Goal: Transaction & Acquisition: Purchase product/service

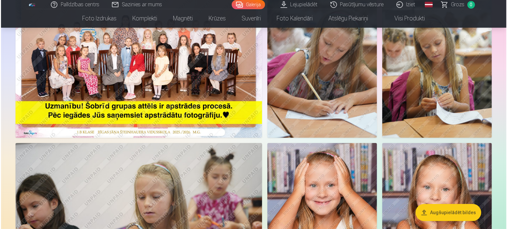
scroll to position [66, 0]
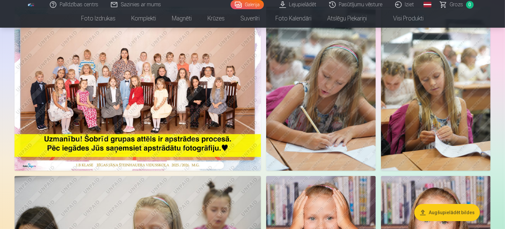
click at [180, 111] on img at bounding box center [138, 89] width 247 height 164
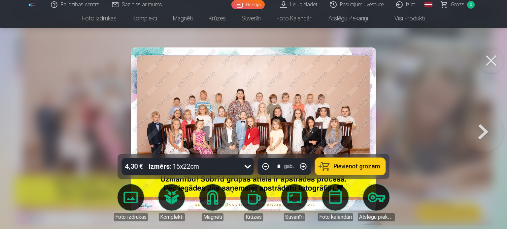
click at [275, 101] on img at bounding box center [253, 129] width 245 height 163
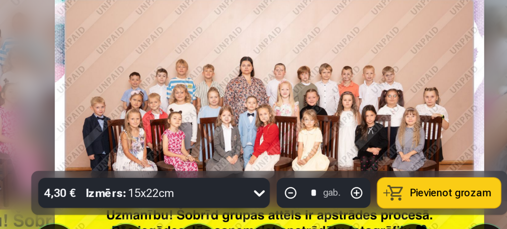
scroll to position [66, 0]
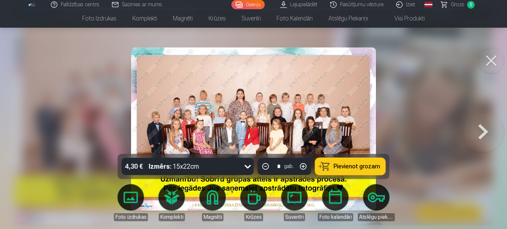
click at [309, 6] on link "Lejupielādēt" at bounding box center [299, 4] width 50 height 9
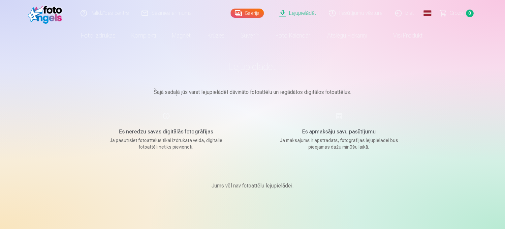
click at [306, 15] on link "Lejupielādēt" at bounding box center [299, 13] width 50 height 26
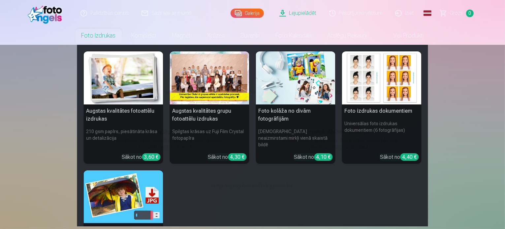
click at [104, 37] on link "Foto izdrukas" at bounding box center [99, 35] width 50 height 18
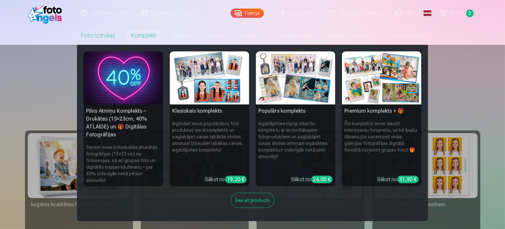
click at [138, 31] on link "Komplekti" at bounding box center [144, 35] width 41 height 18
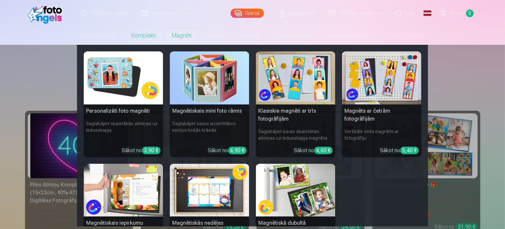
click at [172, 39] on link "Magnēti" at bounding box center [182, 35] width 36 height 18
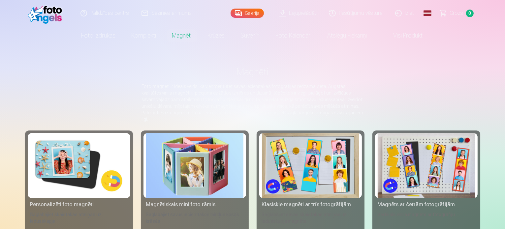
click at [214, 33] on link "Krūzes" at bounding box center [216, 35] width 33 height 18
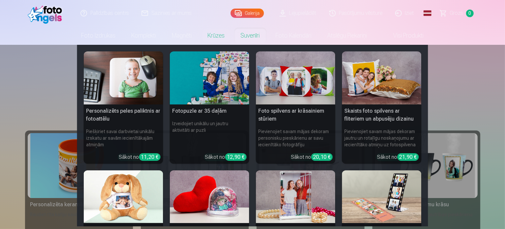
click at [256, 35] on link "Suvenīri" at bounding box center [250, 35] width 35 height 18
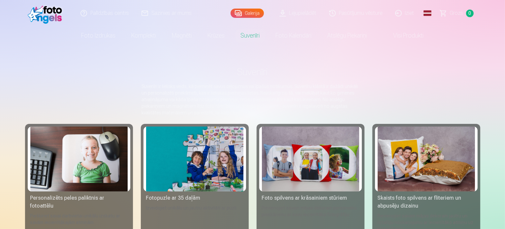
click at [290, 34] on link "Foto kalendāri" at bounding box center [294, 35] width 52 height 18
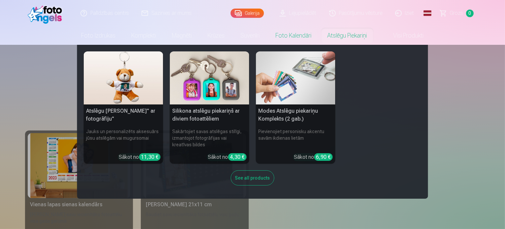
click at [363, 38] on link "Atslēgu piekariņi" at bounding box center [347, 35] width 55 height 18
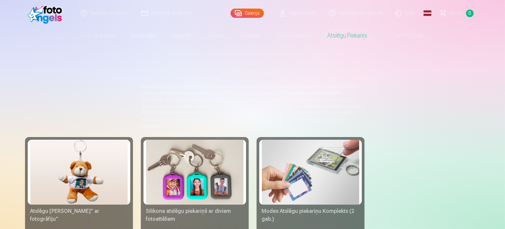
click at [414, 35] on link "Visi produkti" at bounding box center [403, 35] width 57 height 18
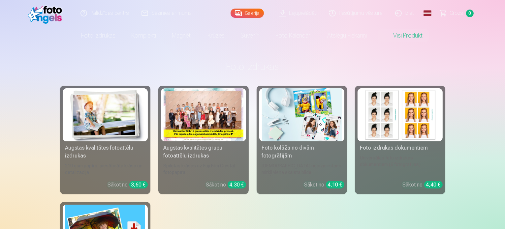
click at [240, 13] on link "Galerija" at bounding box center [247, 13] width 33 height 9
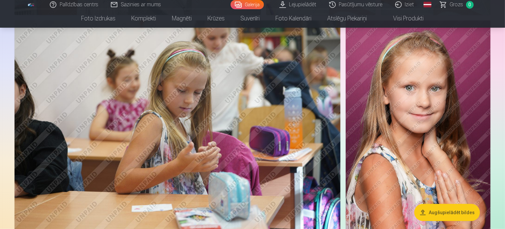
scroll to position [528, 0]
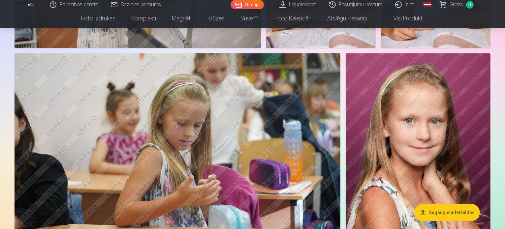
click at [451, 214] on button "Augšupielādēt bildes" at bounding box center [447, 212] width 66 height 17
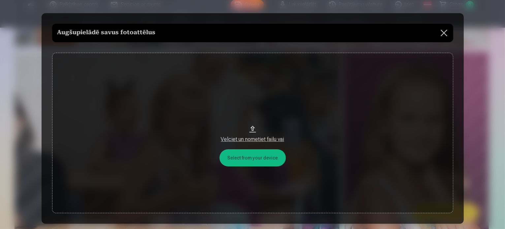
scroll to position [529, 0]
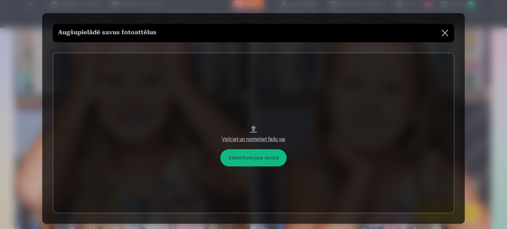
click at [115, 34] on h5 "Augšupielādē savus fotoattēlus" at bounding box center [107, 32] width 98 height 9
click at [250, 133] on div "Velciet un nometiet failu vai" at bounding box center [253, 138] width 388 height 12
click at [442, 33] on button at bounding box center [445, 33] width 18 height 18
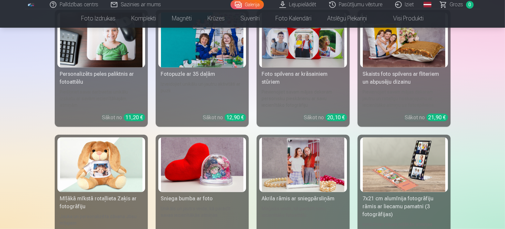
scroll to position [3103, 0]
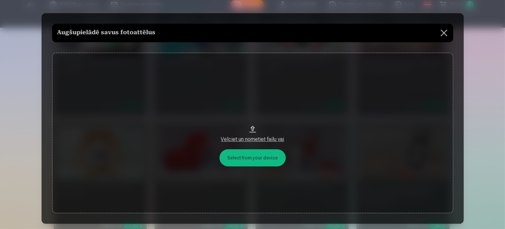
scroll to position [3113, 0]
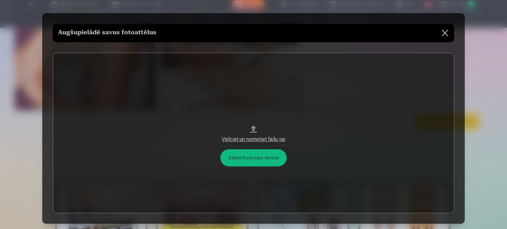
click at [440, 32] on button at bounding box center [445, 33] width 18 height 18
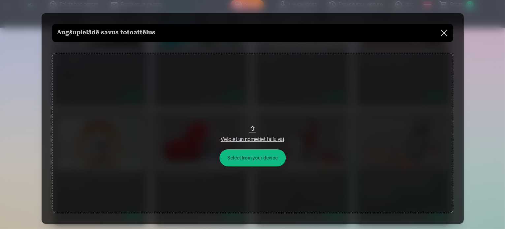
scroll to position [3122, 0]
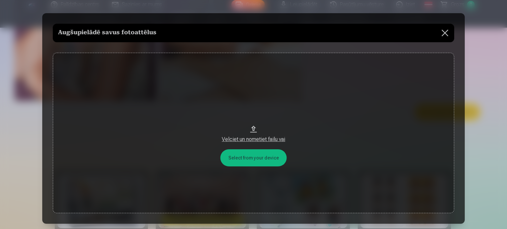
click at [265, 161] on button "Velciet un nometiet failu vai" at bounding box center [253, 133] width 401 height 161
click at [446, 27] on button at bounding box center [445, 33] width 18 height 18
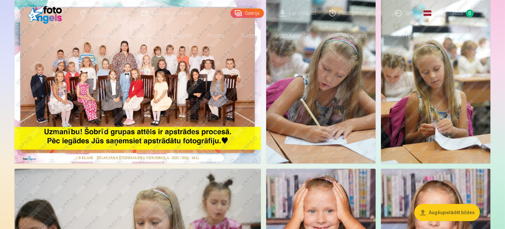
scroll to position [0, 0]
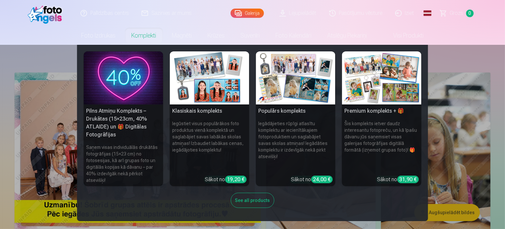
click at [294, 85] on img at bounding box center [296, 77] width 80 height 53
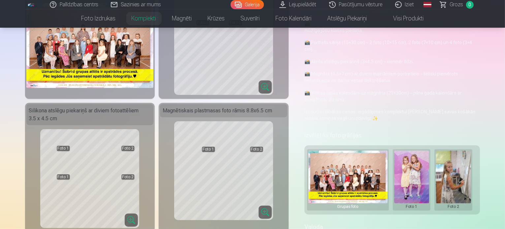
scroll to position [99, 0]
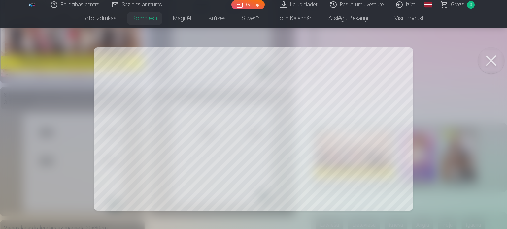
click at [173, 97] on div at bounding box center [253, 114] width 507 height 229
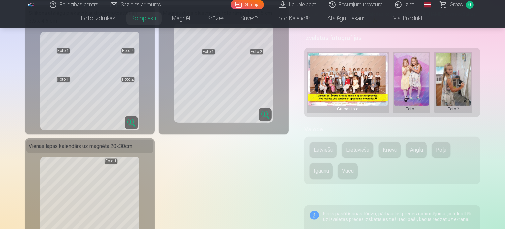
scroll to position [165, 0]
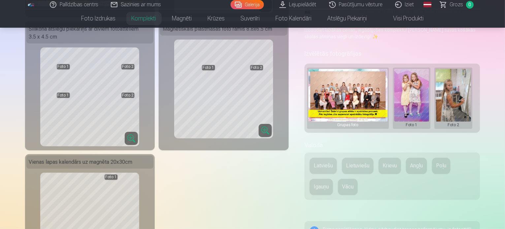
click at [428, 86] on button at bounding box center [411, 98] width 35 height 59
click at [464, 85] on div at bounding box center [252, 114] width 505 height 229
click at [464, 84] on button at bounding box center [453, 98] width 35 height 59
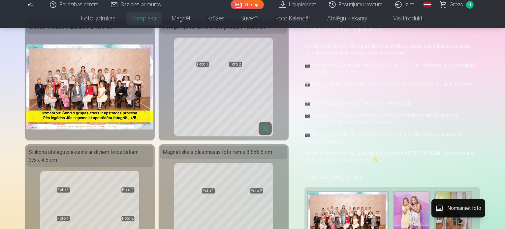
scroll to position [0, 0]
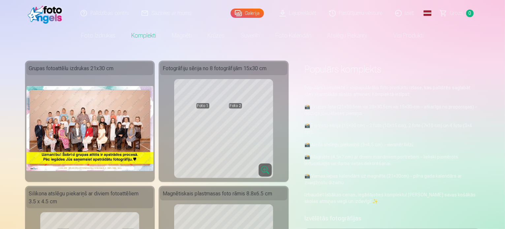
click at [141, 37] on div at bounding box center [252, 114] width 505 height 229
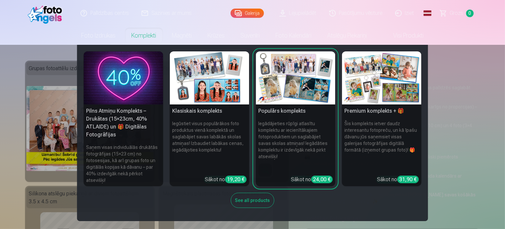
click at [385, 86] on img at bounding box center [382, 77] width 80 height 53
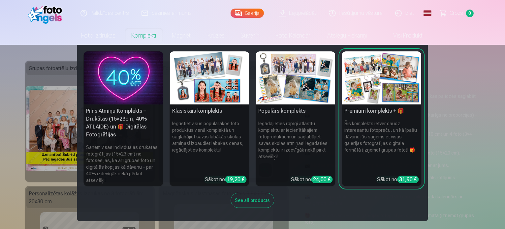
click at [152, 37] on link "Komplekti" at bounding box center [144, 35] width 41 height 18
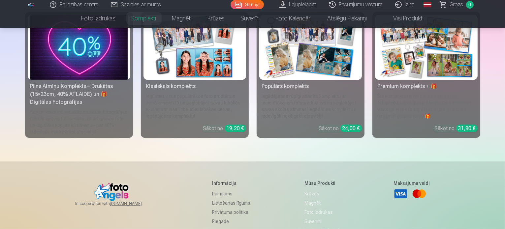
scroll to position [99, 0]
click at [453, 60] on img at bounding box center [426, 47] width 97 height 65
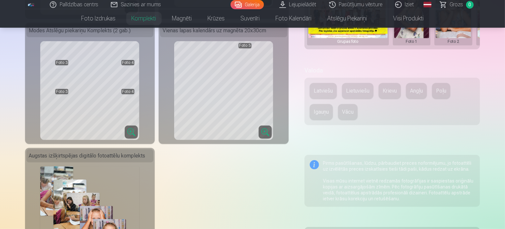
scroll to position [297, 0]
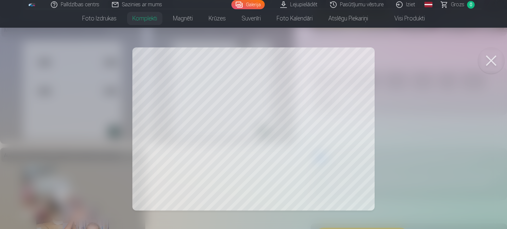
click at [495, 56] on button at bounding box center [491, 61] width 26 height 26
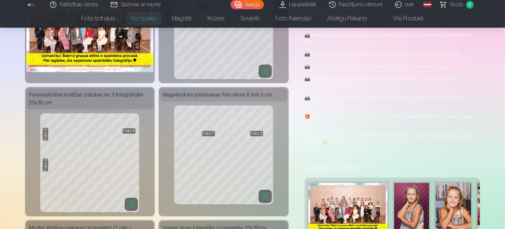
scroll to position [0, 0]
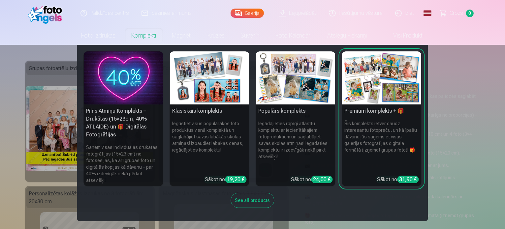
click at [143, 37] on link "Komplekti" at bounding box center [144, 35] width 41 height 18
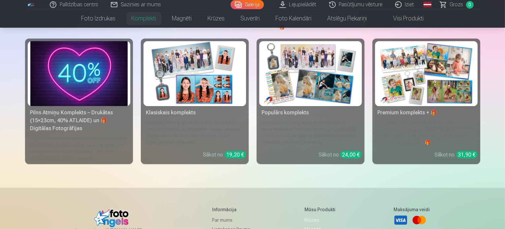
scroll to position [66, 0]
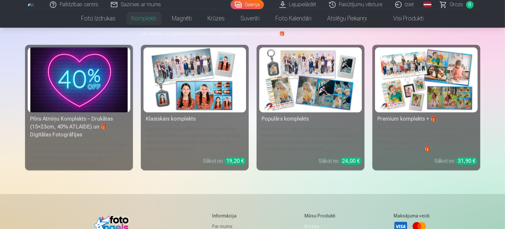
click at [356, 88] on img at bounding box center [310, 80] width 97 height 65
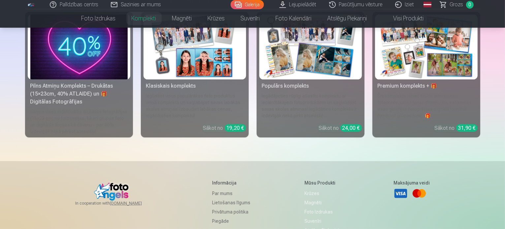
scroll to position [66, 0]
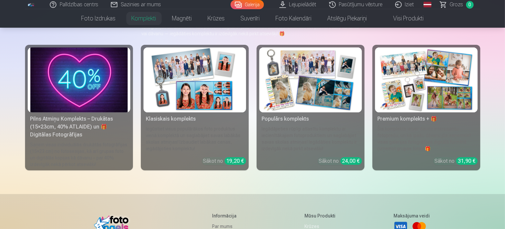
click at [217, 107] on img at bounding box center [194, 80] width 97 height 65
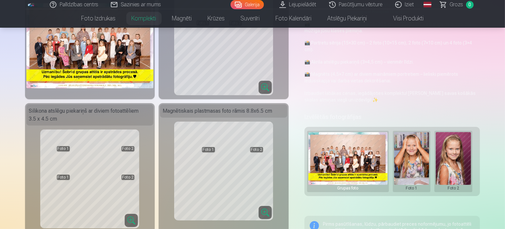
scroll to position [33, 0]
